Goal: Task Accomplishment & Management: Manage account settings

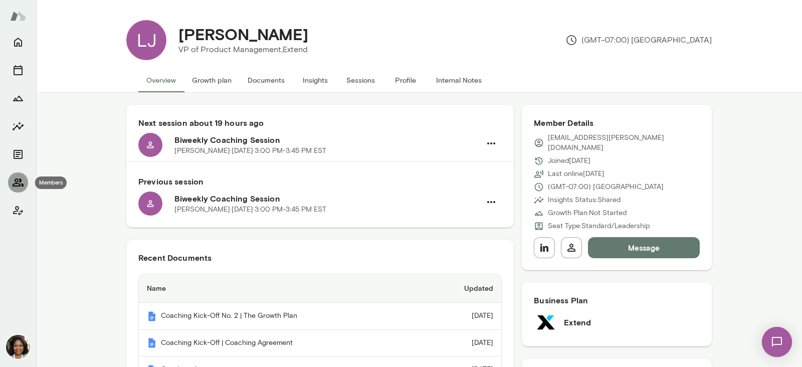
click at [21, 174] on button "Members" at bounding box center [18, 182] width 20 height 20
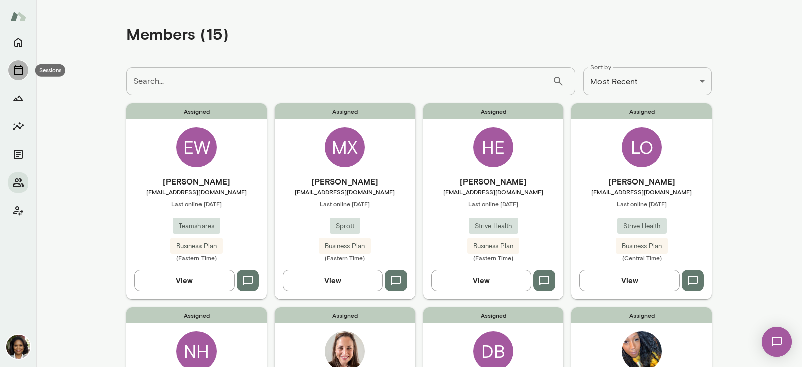
click at [13, 71] on icon "Sessions" at bounding box center [18, 70] width 12 height 12
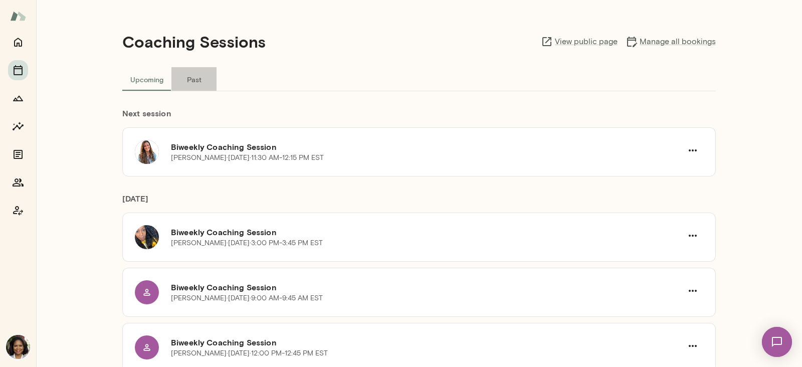
click at [190, 81] on button "Past" at bounding box center [193, 79] width 45 height 24
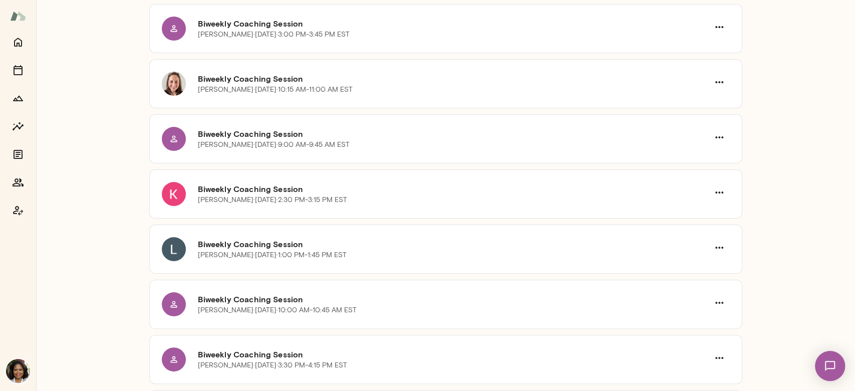
scroll to position [123, 0]
drag, startPoint x: 782, startPoint y: 6, endPoint x: 93, endPoint y: 94, distance: 695.0
click at [93, 94] on div "Coaching Sessions View public page Manage all bookings Upcoming Past [DATE] Biw…" at bounding box center [445, 195] width 819 height 391
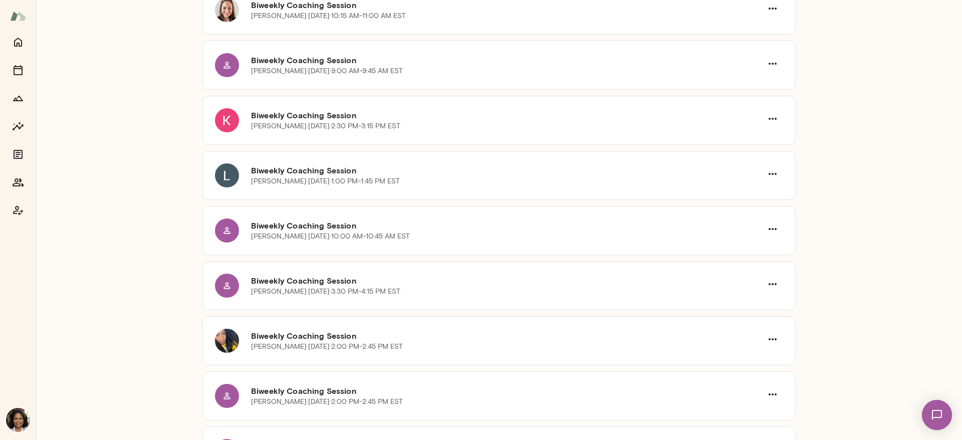
scroll to position [197, 0]
drag, startPoint x: 824, startPoint y: 2, endPoint x: 132, endPoint y: 280, distance: 745.9
click at [132, 280] on div "Coaching Sessions View public page Manage all bookings Upcoming Past [DATE] Biw…" at bounding box center [499, 220] width 926 height 440
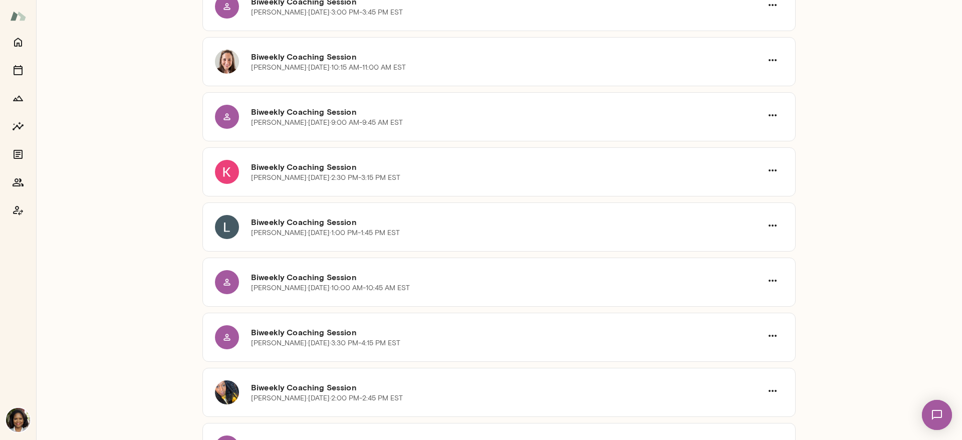
scroll to position [124, 0]
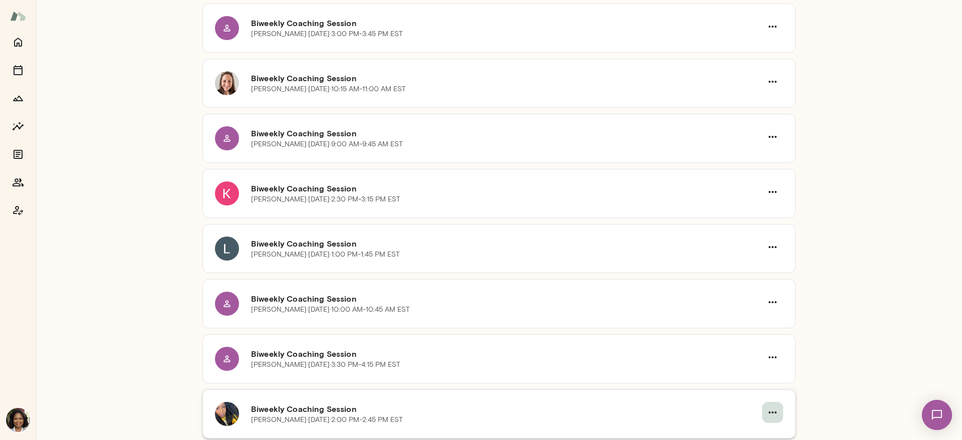
click at [769, 366] on icon "button" at bounding box center [773, 412] width 12 height 12
click at [801, 366] on div at bounding box center [481, 220] width 962 height 440
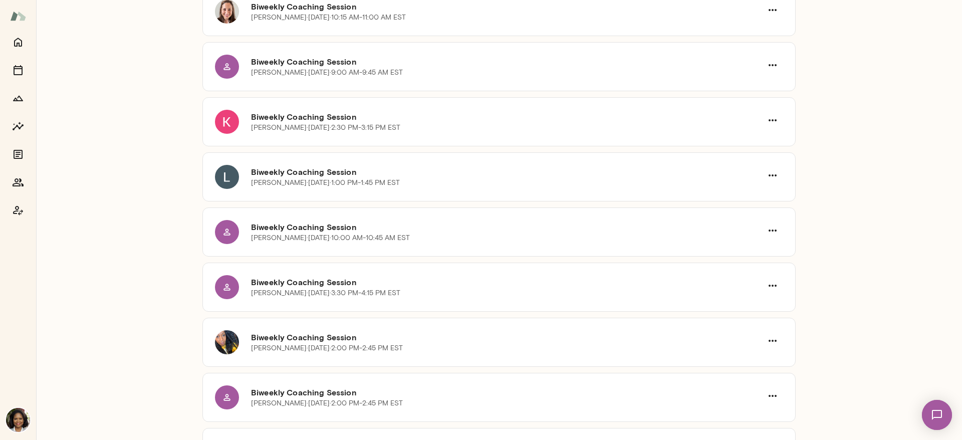
scroll to position [199, 0]
